Goal: Task Accomplishment & Management: Manage account settings

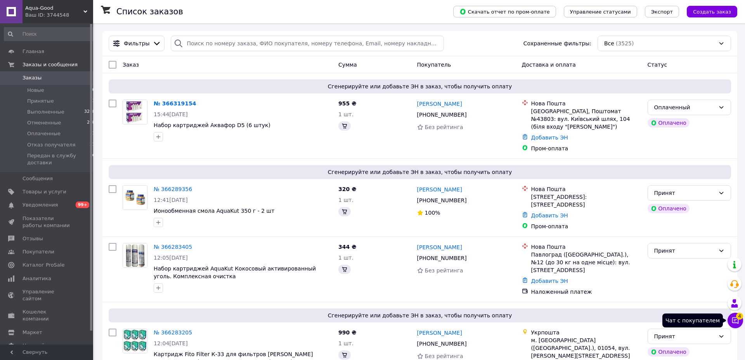
click at [736, 318] on span "4" at bounding box center [739, 316] width 7 height 7
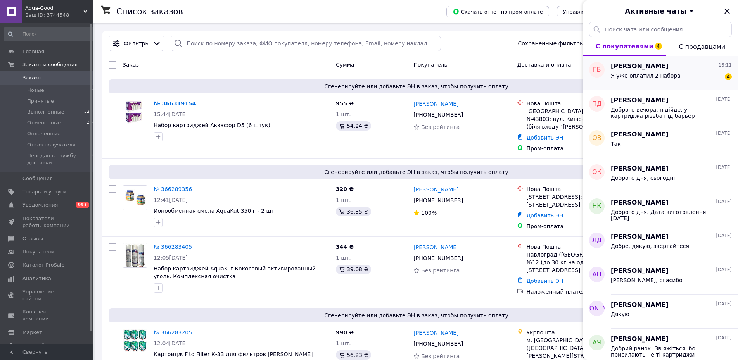
click at [647, 73] on span "Я уже оплатил 2 набора" at bounding box center [646, 76] width 70 height 6
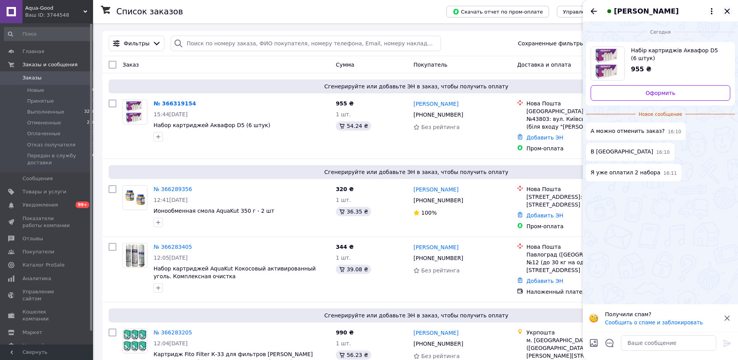
click at [729, 10] on icon "Закрыть" at bounding box center [726, 11] width 5 height 5
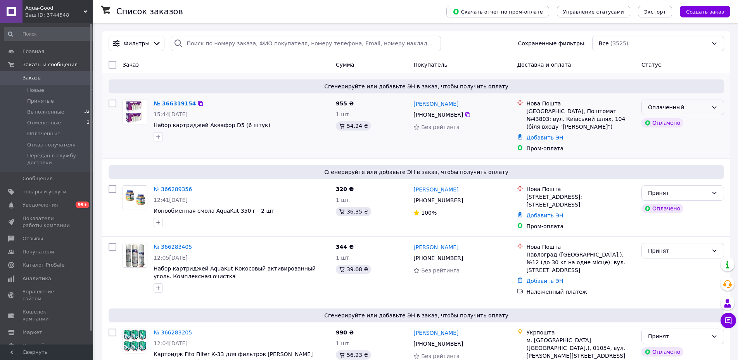
click at [712, 109] on icon at bounding box center [714, 107] width 6 height 6
click at [666, 153] on li "Отменен" at bounding box center [683, 152] width 82 height 14
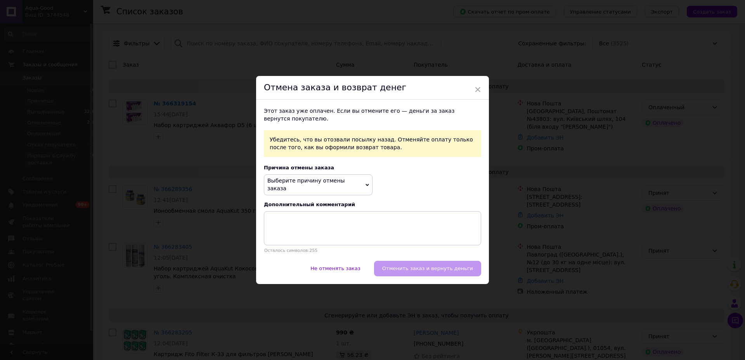
click at [360, 185] on span "Выберите причину отмены заказа" at bounding box center [318, 185] width 109 height 21
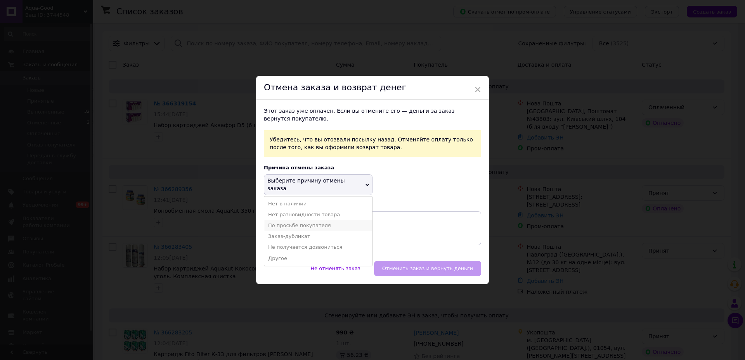
click at [314, 222] on li "По просьбе покупателя" at bounding box center [318, 225] width 108 height 11
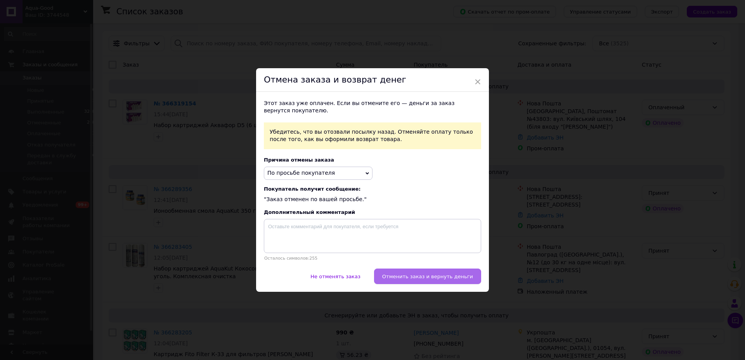
click at [430, 278] on span "Отменить заказ и вернуть деньги" at bounding box center [427, 277] width 91 height 6
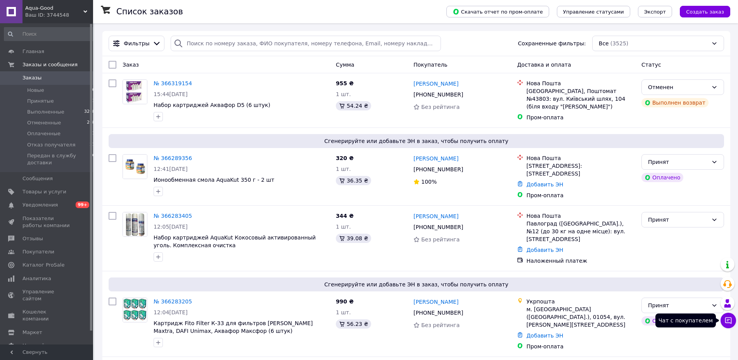
click at [730, 318] on icon at bounding box center [728, 321] width 7 height 7
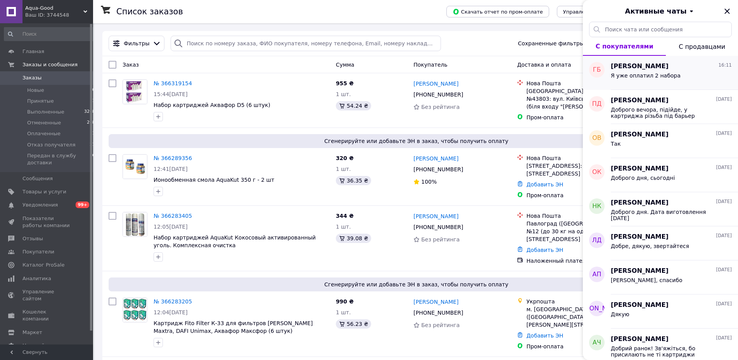
click at [648, 71] on div "Я уже оплатил 2 набора" at bounding box center [671, 77] width 121 height 12
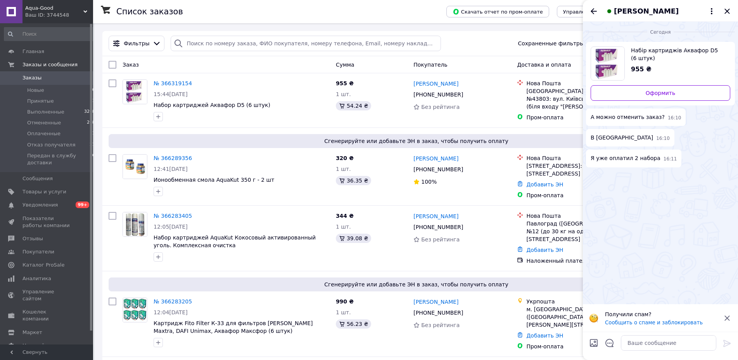
drag, startPoint x: 726, startPoint y: 315, endPoint x: 716, endPoint y: 318, distance: 10.7
click at [723, 316] on icon at bounding box center [727, 318] width 9 height 9
click at [682, 341] on textarea at bounding box center [668, 343] width 95 height 16
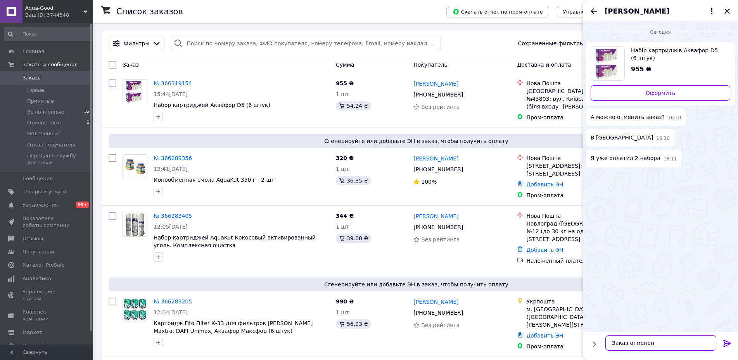
type textarea "Заказ отменен"
click at [728, 344] on icon at bounding box center [726, 343] width 7 height 7
click at [727, 10] on icon "Закрыть" at bounding box center [727, 11] width 9 height 9
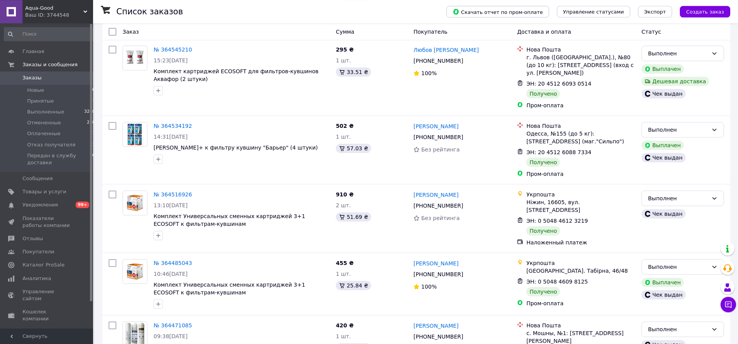
scroll to position [6739, 0]
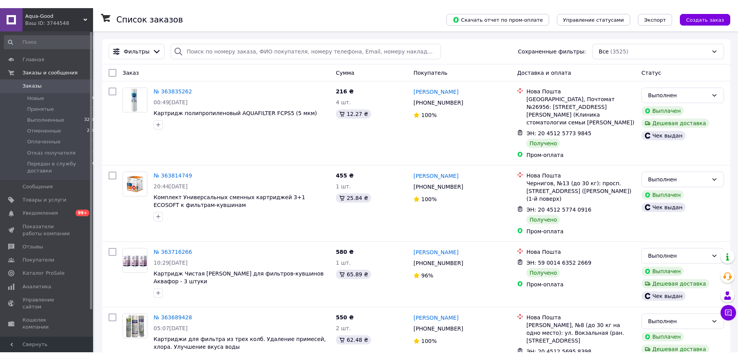
scroll to position [1483, 0]
